Goal: Information Seeking & Learning: Find specific fact

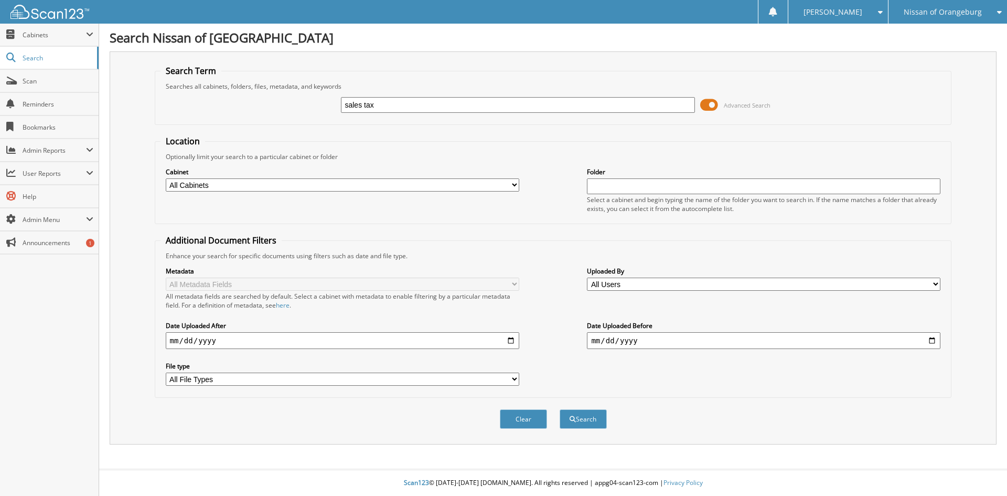
type input "sales tax"
click at [560, 409] on button "Search" at bounding box center [583, 418] width 47 height 19
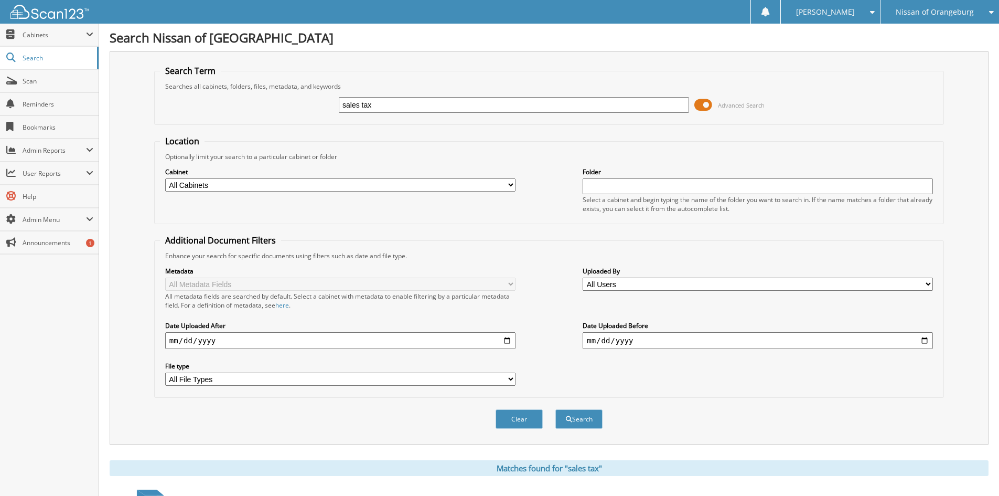
scroll to position [262, 0]
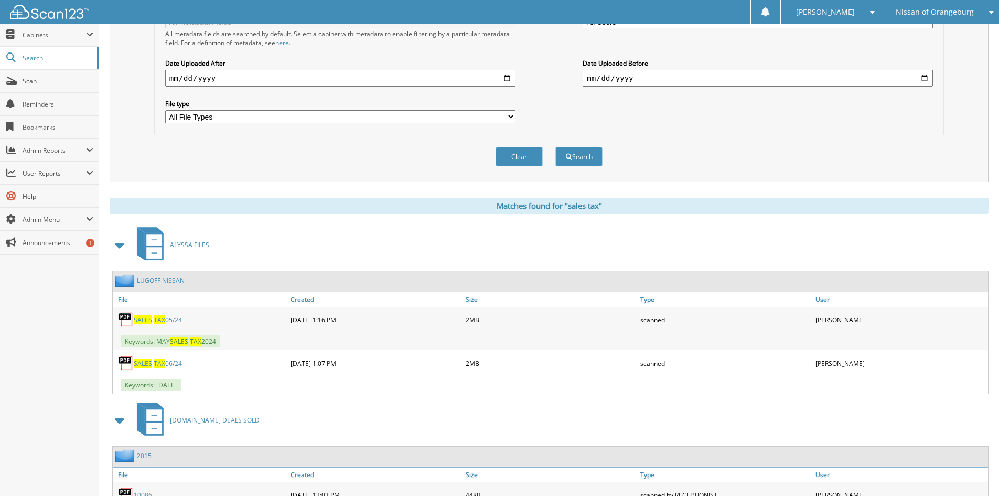
click at [120, 245] on span at bounding box center [120, 244] width 15 height 19
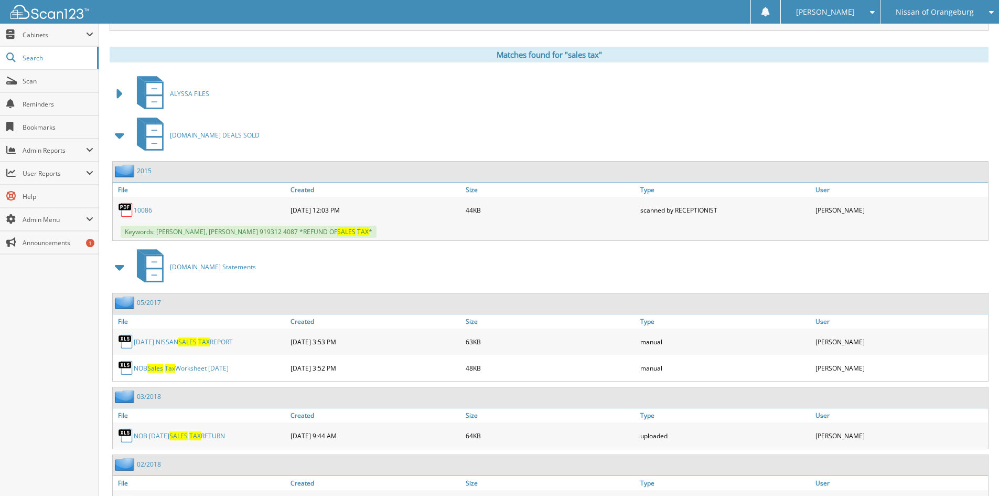
scroll to position [420, 0]
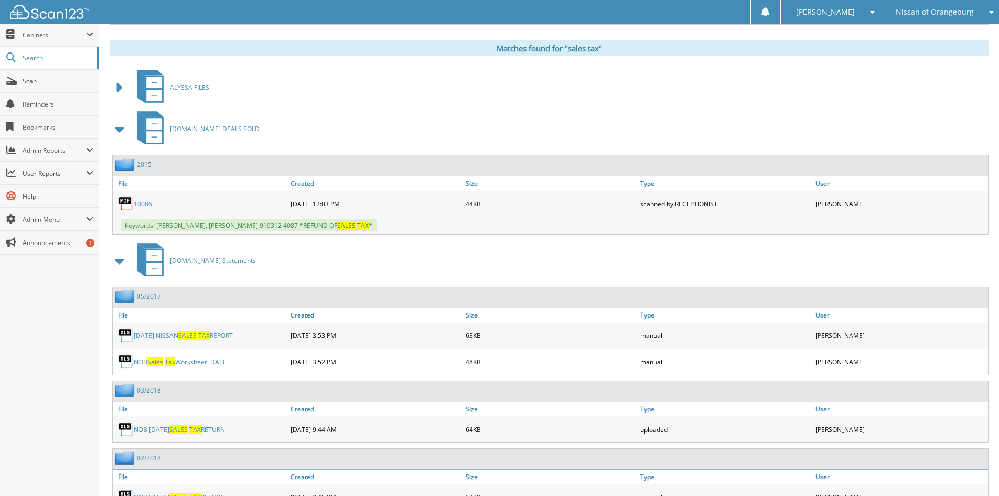
drag, startPoint x: 118, startPoint y: 258, endPoint x: 124, endPoint y: 161, distance: 97.2
click at [118, 256] on span at bounding box center [120, 260] width 15 height 19
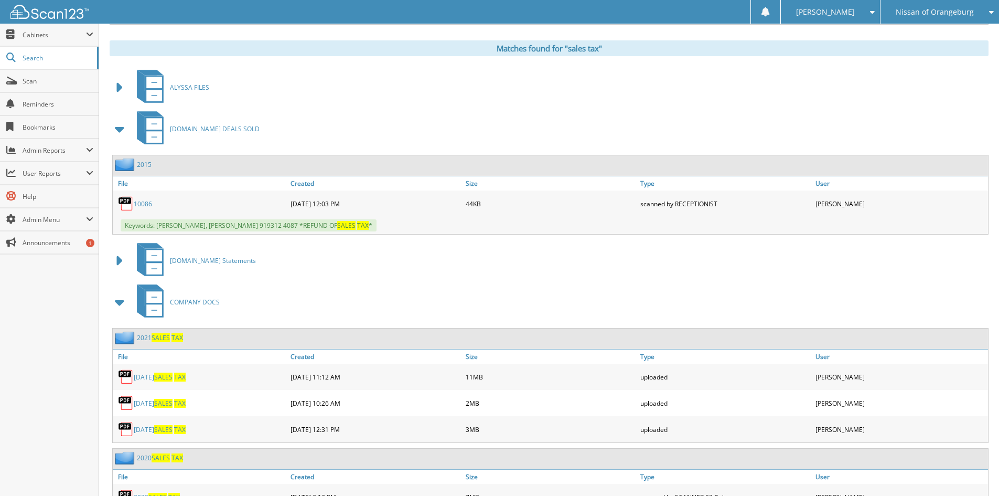
click at [118, 126] on span at bounding box center [120, 129] width 15 height 19
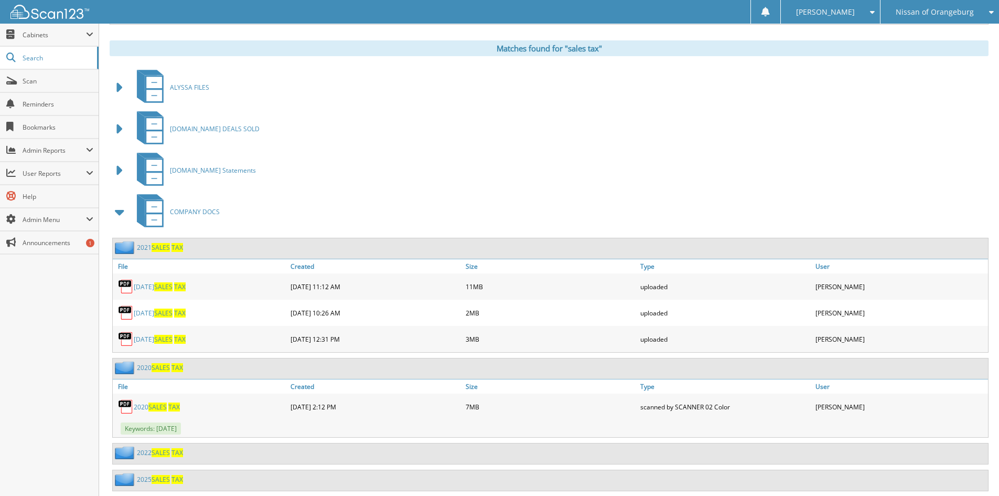
scroll to position [629, 0]
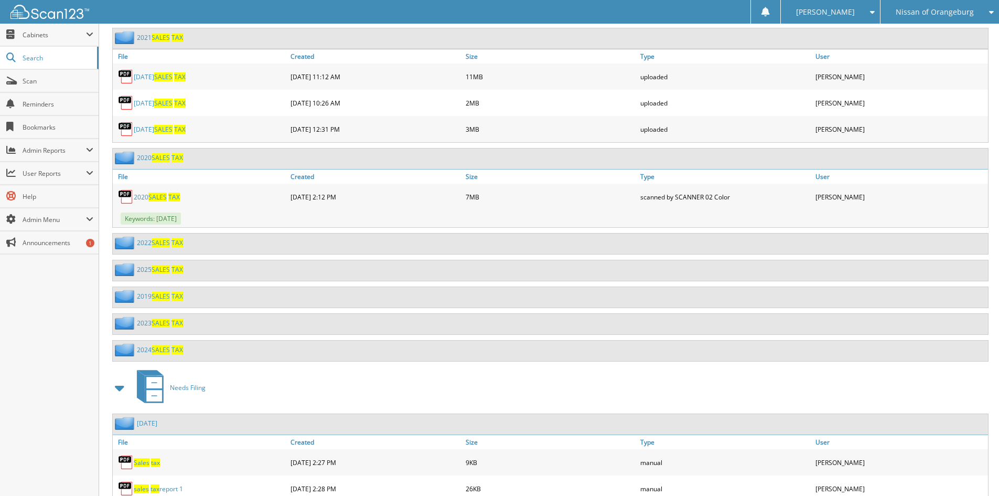
click at [159, 268] on span "SALES" at bounding box center [161, 269] width 18 height 9
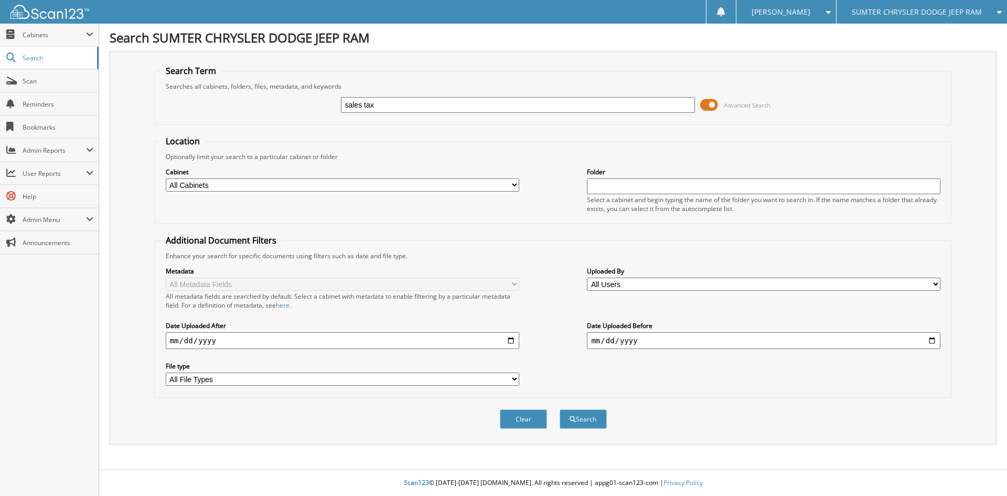
type input "sales tax"
click at [560, 409] on button "Search" at bounding box center [583, 418] width 47 height 19
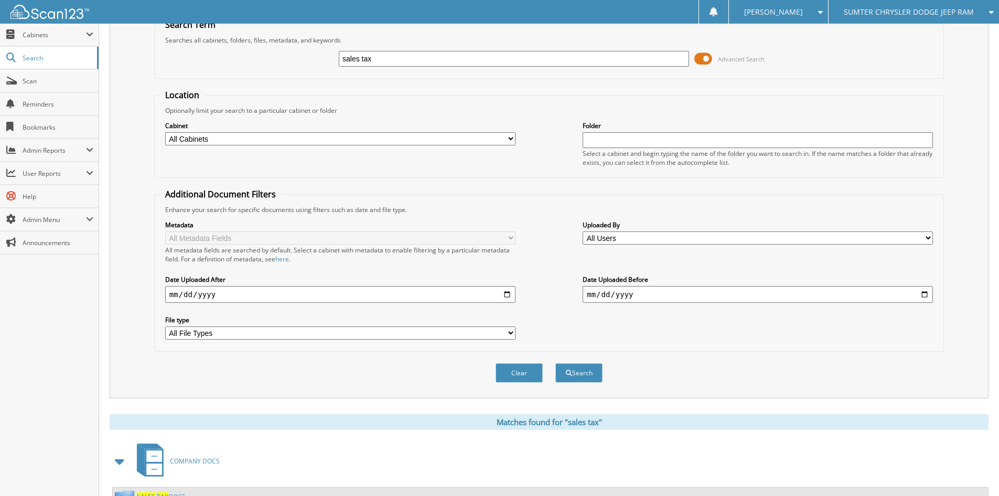
scroll to position [91, 0]
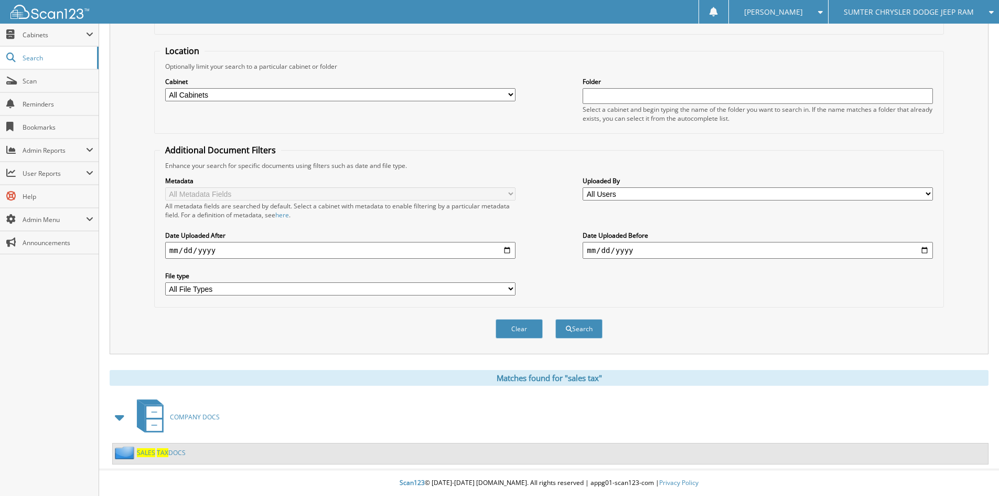
click at [167, 450] on span "TAX" at bounding box center [163, 452] width 12 height 9
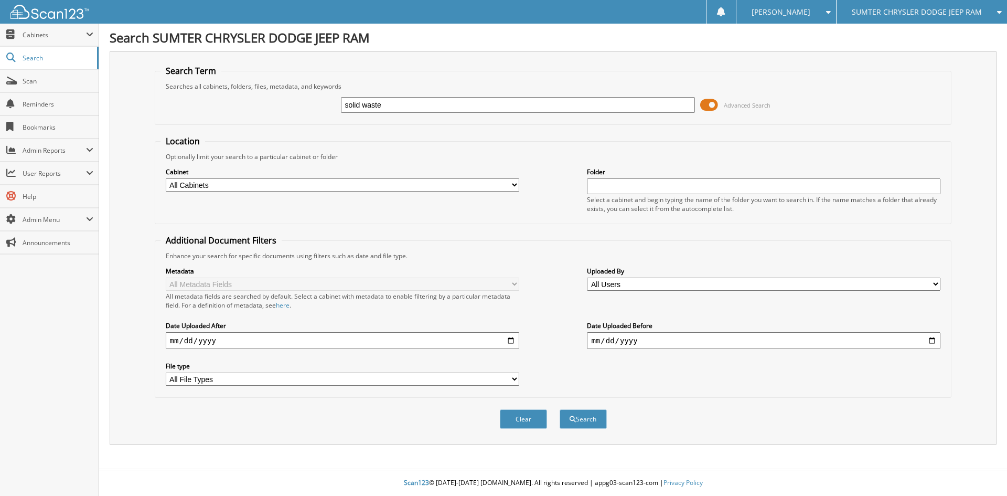
type input "solid waste"
click at [560, 409] on button "Search" at bounding box center [583, 418] width 47 height 19
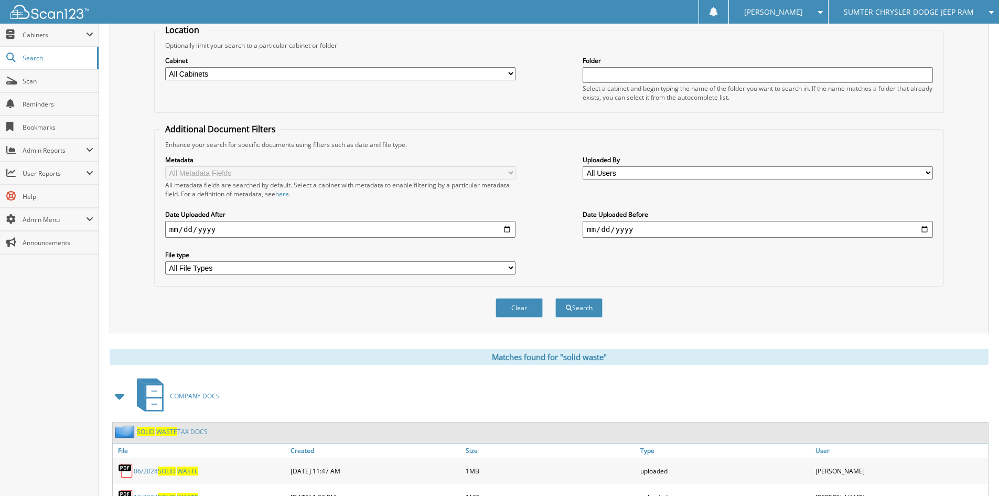
scroll to position [210, 0]
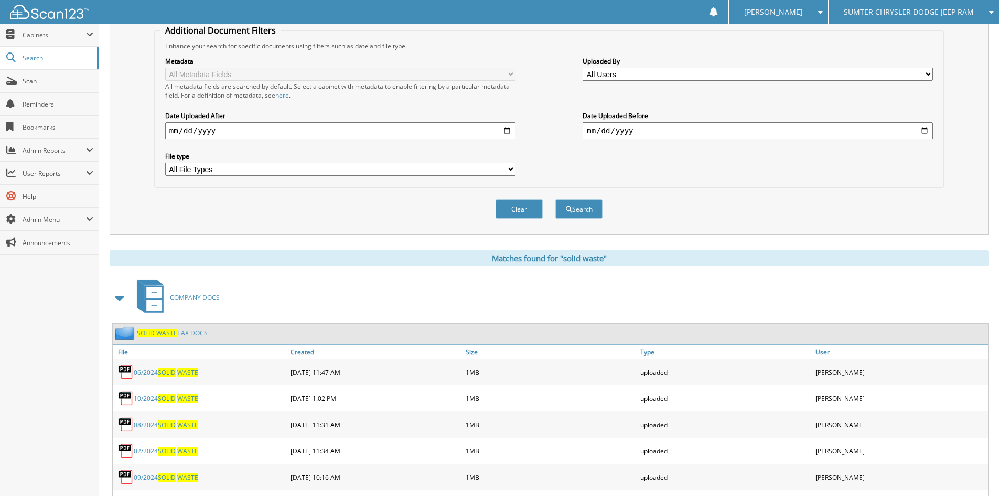
click at [177, 334] on link "SOLID WASTE TAX DOCS" at bounding box center [172, 332] width 71 height 9
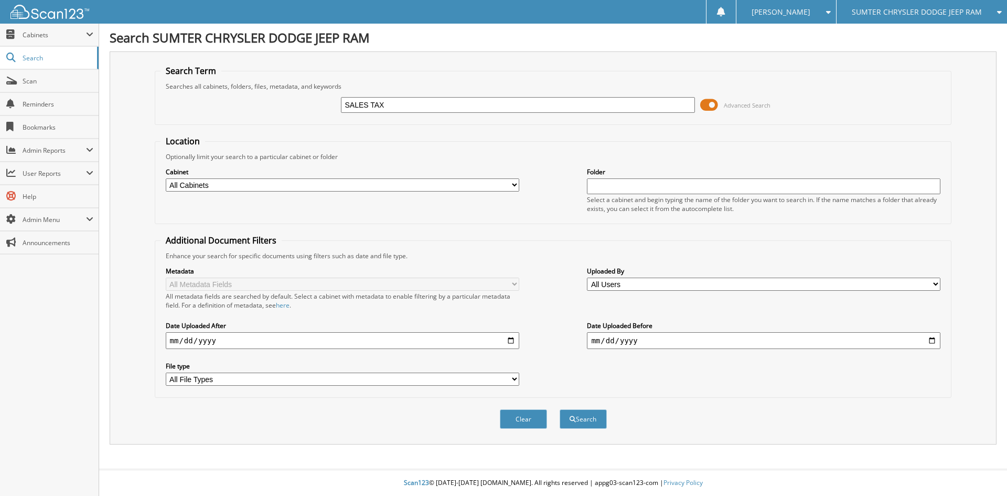
type input "SALES TAX"
click at [560, 409] on button "Search" at bounding box center [583, 418] width 47 height 19
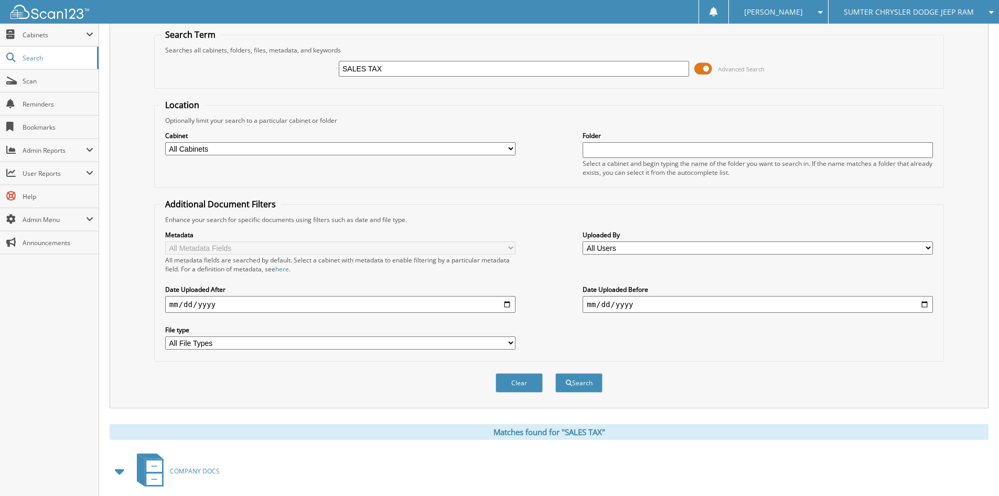
scroll to position [91, 0]
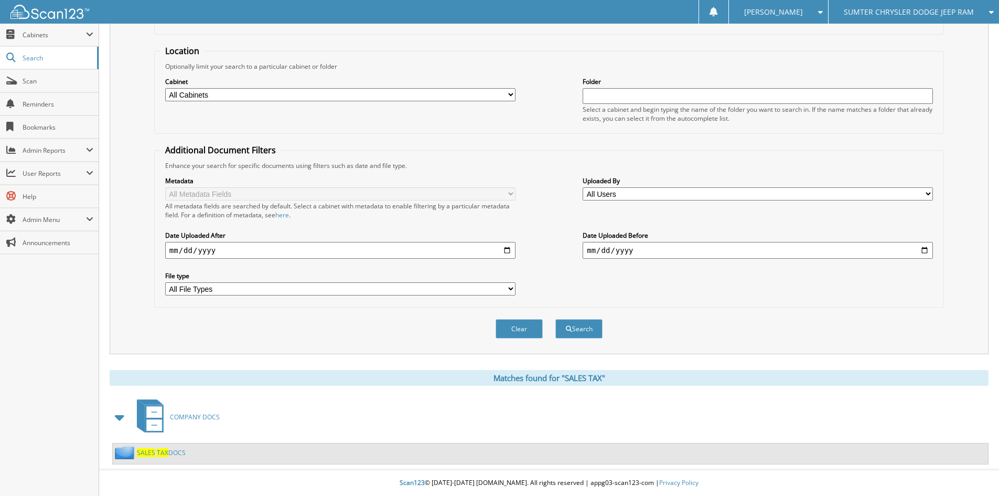
click at [162, 450] on span "TAX" at bounding box center [163, 452] width 12 height 9
